Goal: Task Accomplishment & Management: Complete application form

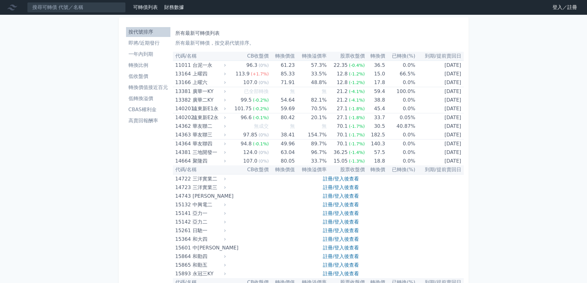
click at [555, 8] on link "登入／註冊" at bounding box center [565, 7] width 35 height 10
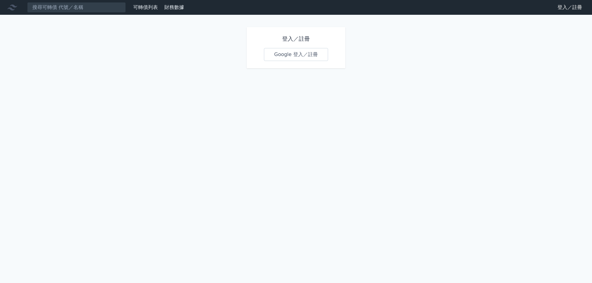
click at [299, 54] on link "Google 登入／註冊" at bounding box center [296, 54] width 64 height 13
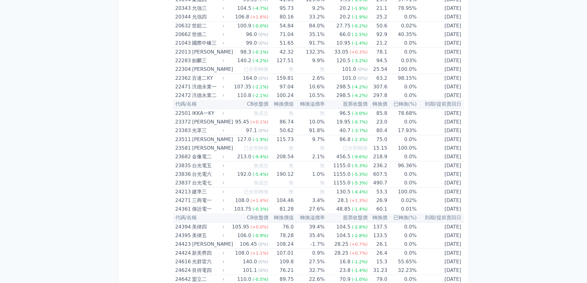
scroll to position [462, 0]
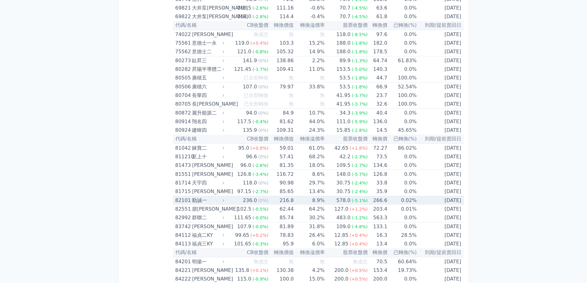
scroll to position [3329, 0]
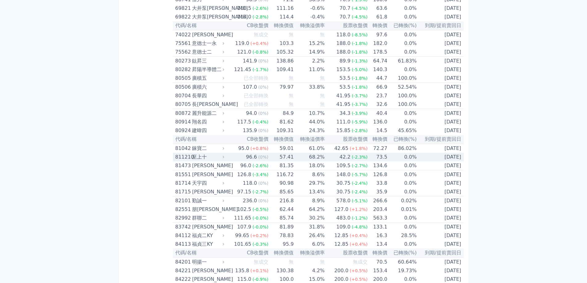
click at [192, 158] on div "811210 至上十" at bounding box center [198, 157] width 46 height 9
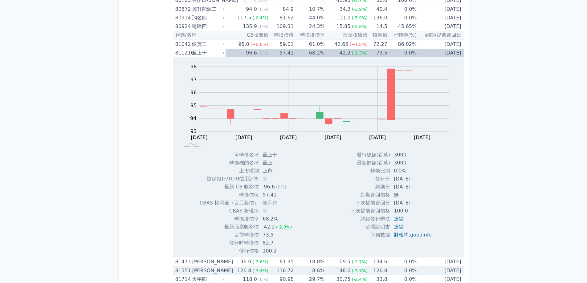
scroll to position [3422, 0]
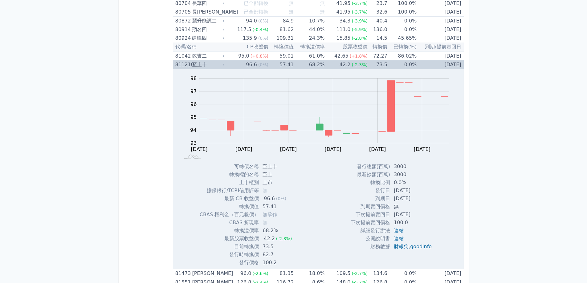
click at [200, 64] on div "至上十" at bounding box center [207, 64] width 31 height 9
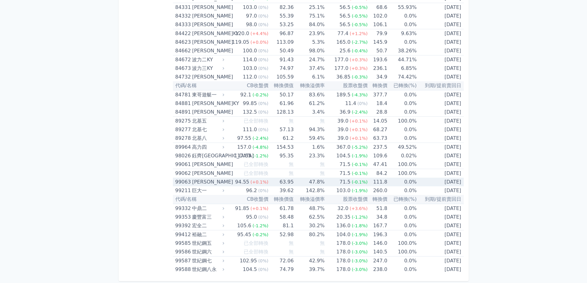
scroll to position [3611, 0]
